Goal: Information Seeking & Learning: Check status

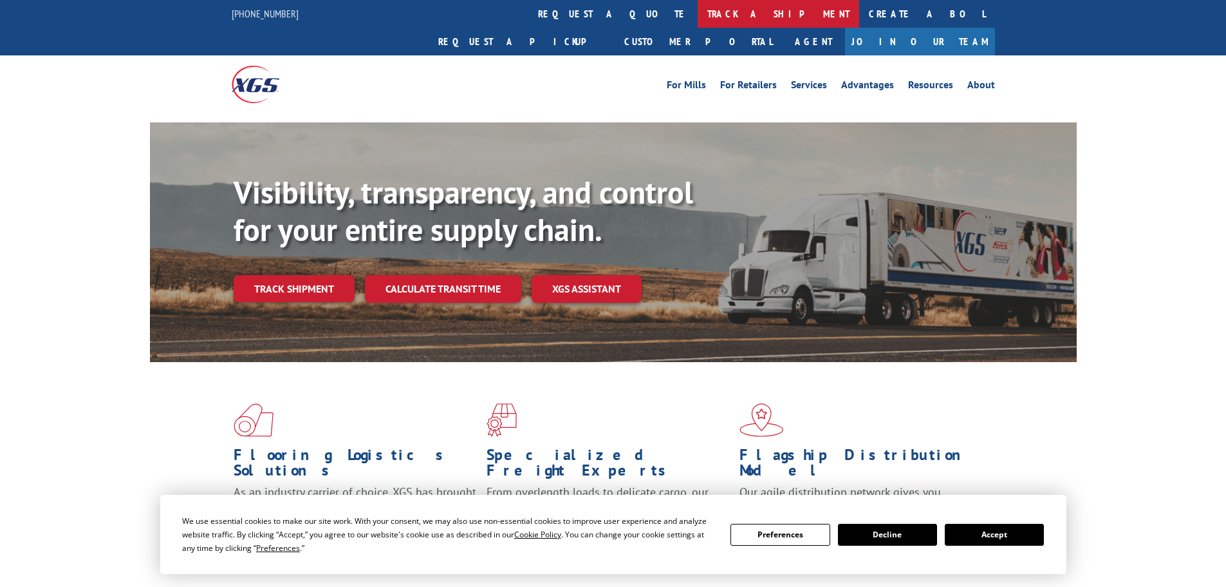
click at [698, 21] on link "track a shipment" at bounding box center [779, 14] width 162 height 28
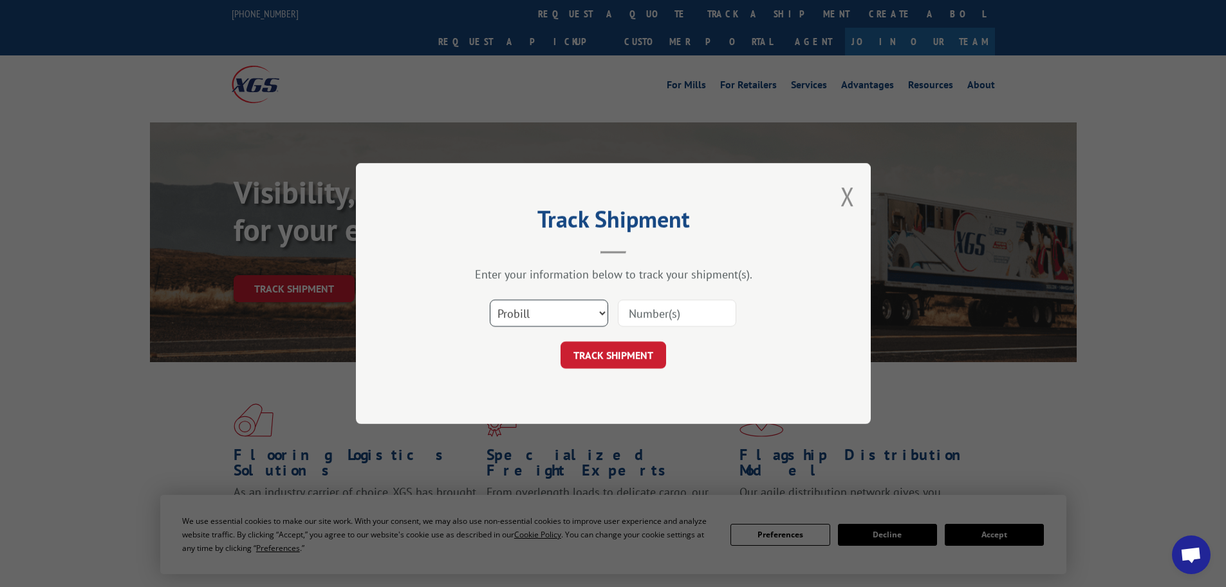
click at [538, 325] on select "Select category... Probill BOL PO" at bounding box center [549, 312] width 118 height 27
select select "po"
click at [490, 299] on select "Select category... Probill BOL PO" at bounding box center [549, 312] width 118 height 27
click at [641, 310] on input at bounding box center [677, 312] width 118 height 27
paste input "06515580"
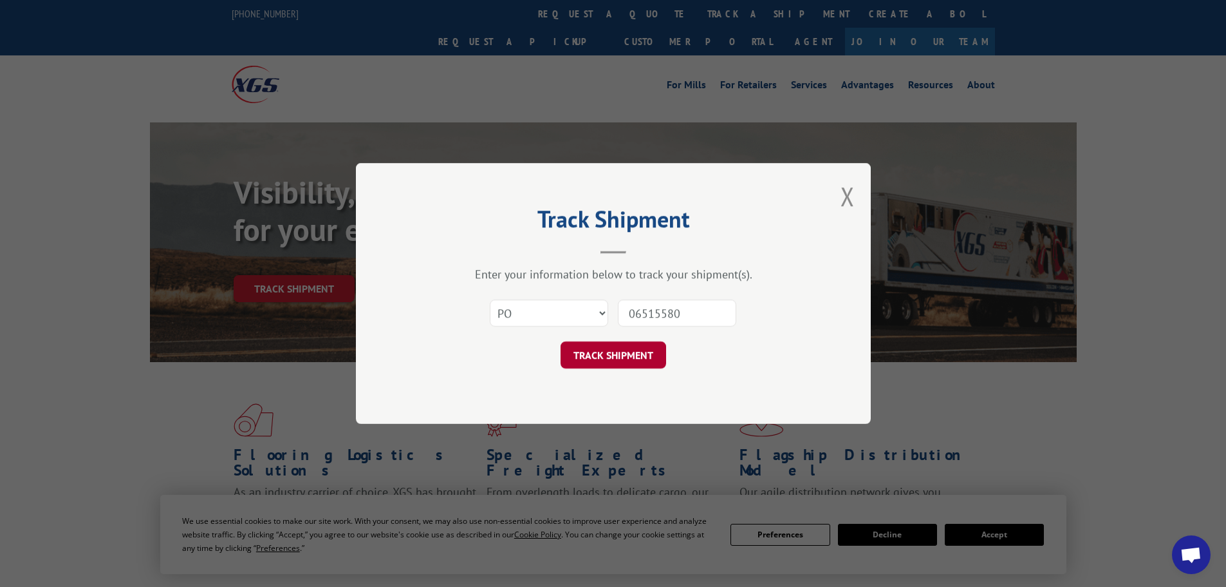
type input "06515580"
click at [630, 357] on button "TRACK SHIPMENT" at bounding box center [614, 354] width 106 height 27
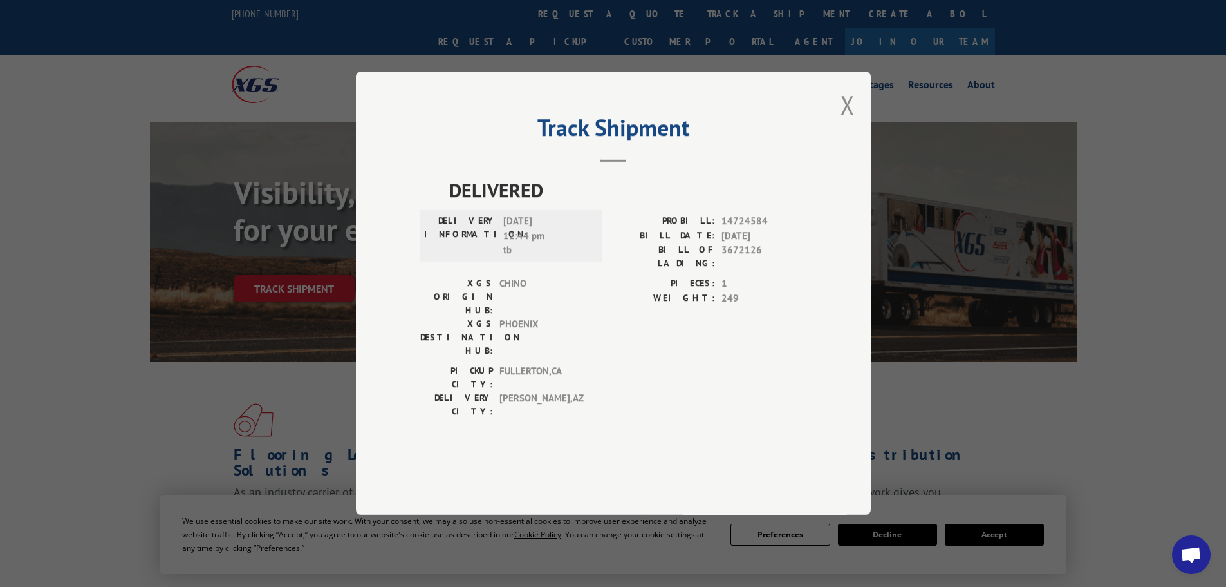
drag, startPoint x: 845, startPoint y: 144, endPoint x: 805, endPoint y: 119, distance: 47.2
click at [846, 122] on button "Close modal" at bounding box center [848, 105] width 14 height 34
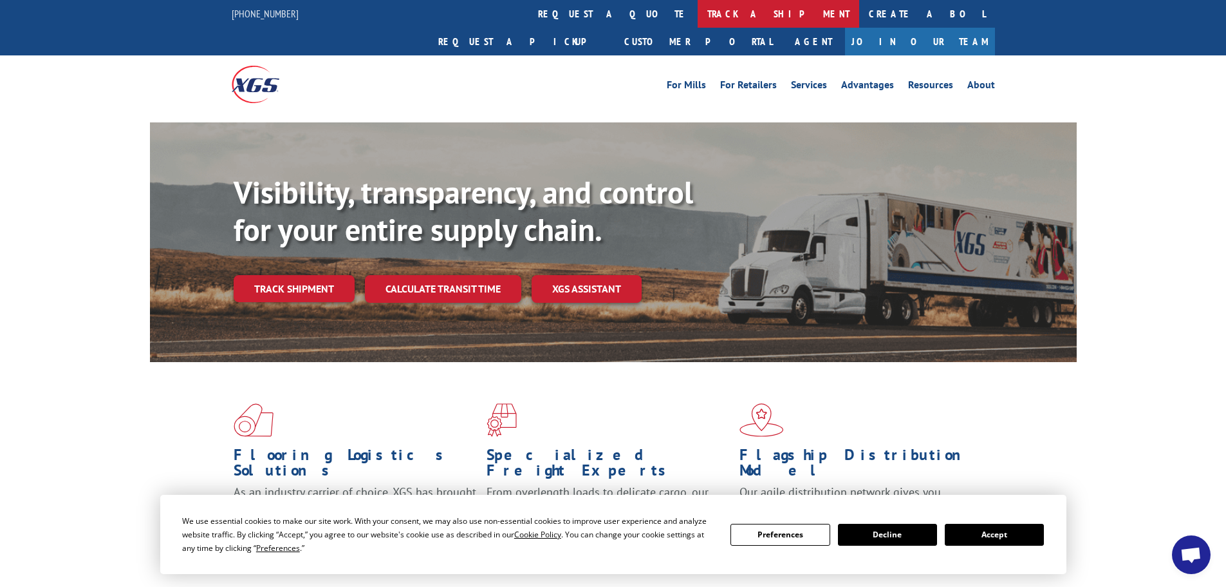
click at [698, 15] on link "track a shipment" at bounding box center [779, 14] width 162 height 28
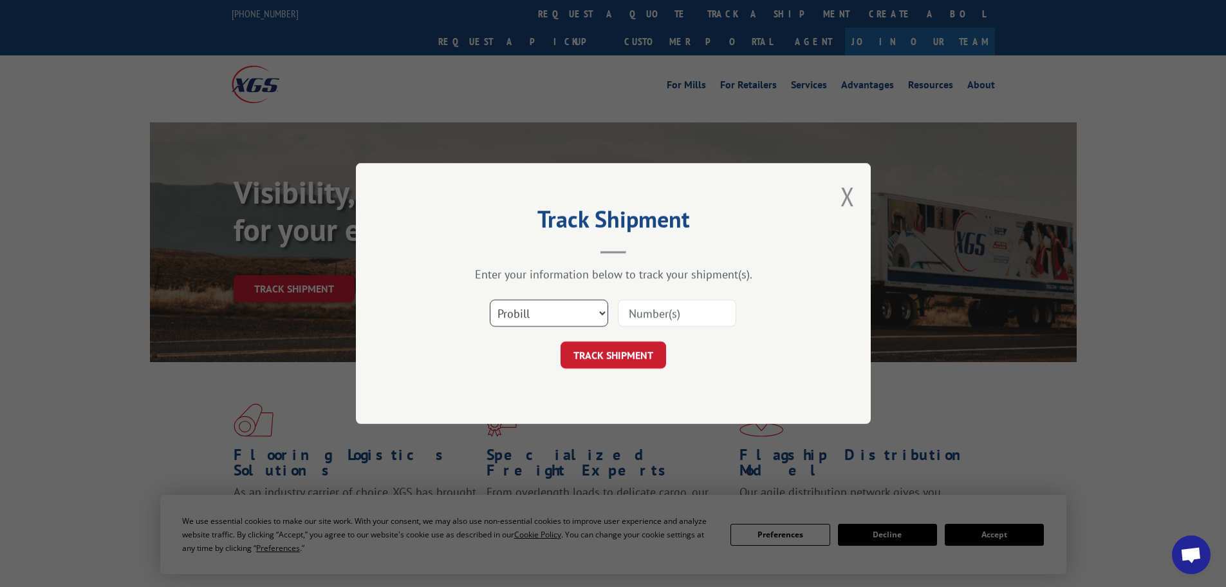
click at [550, 315] on select "Select category... Probill BOL PO" at bounding box center [549, 312] width 118 height 27
select select "po"
click at [490, 299] on select "Select category... Probill BOL PO" at bounding box center [549, 312] width 118 height 27
click at [640, 315] on input at bounding box center [677, 312] width 118 height 27
paste input "06515535"
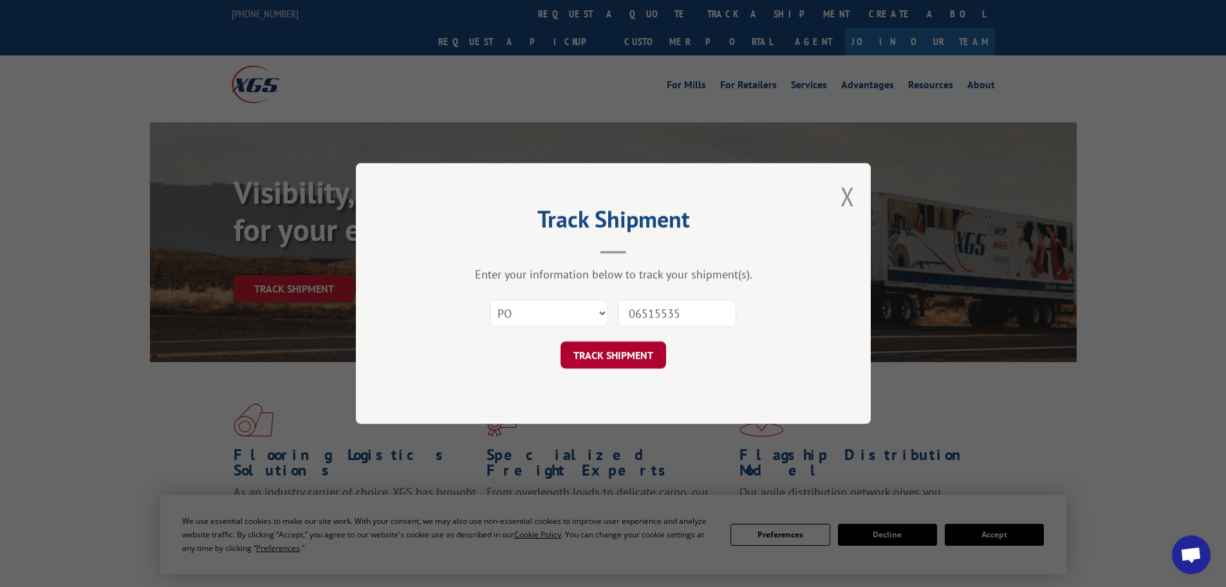
type input "06515535"
click at [633, 353] on button "TRACK SHIPMENT" at bounding box center [614, 354] width 106 height 27
